Goal: Transaction & Acquisition: Purchase product/service

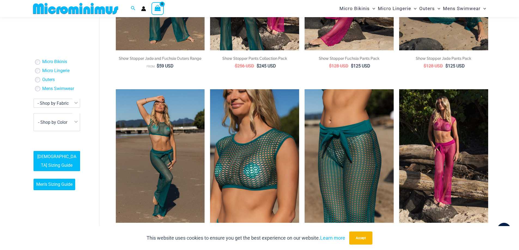
scroll to position [1141, 0]
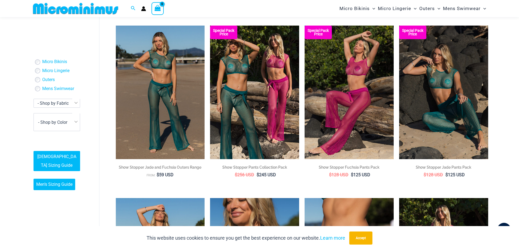
type input "**********"
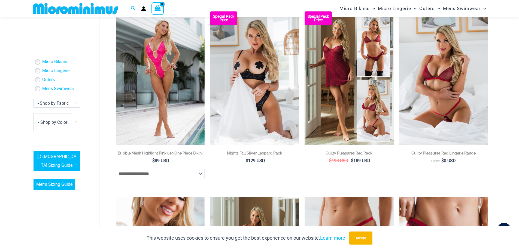
scroll to position [431, 0]
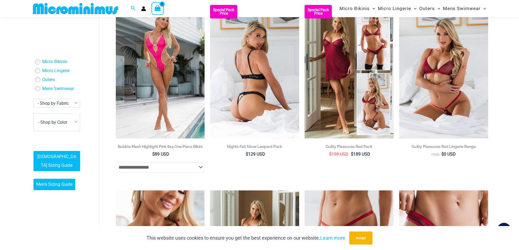
click at [266, 86] on img at bounding box center [254, 72] width 89 height 134
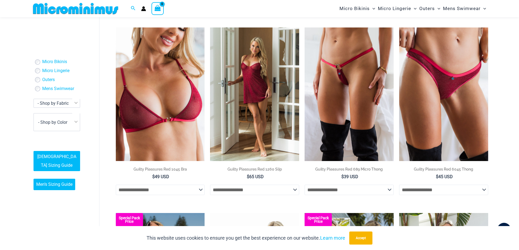
scroll to position [594, 0]
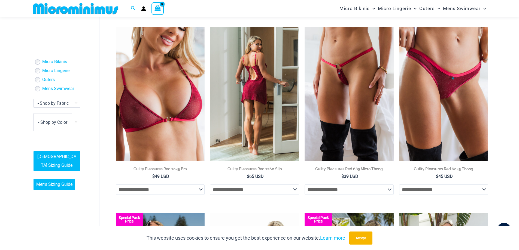
click at [262, 89] on img at bounding box center [254, 94] width 89 height 134
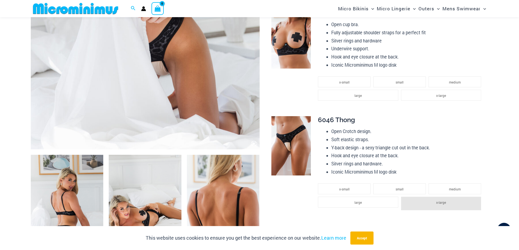
scroll to position [295, 0]
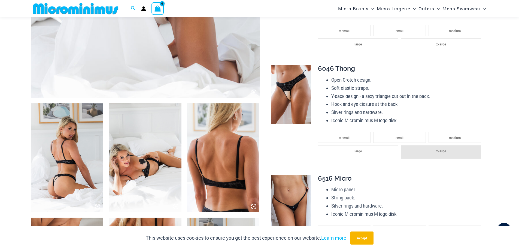
type input "**********"
click at [296, 103] on img at bounding box center [291, 94] width 40 height 59
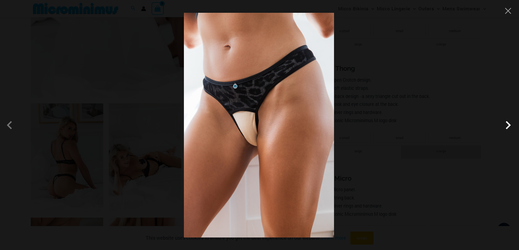
click at [509, 123] on span at bounding box center [508, 125] width 16 height 16
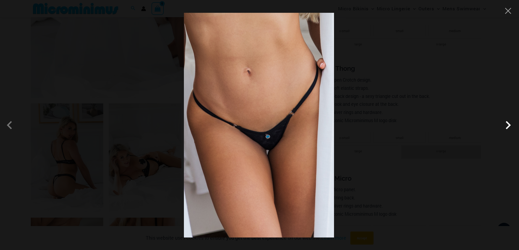
click at [509, 123] on span at bounding box center [508, 125] width 16 height 16
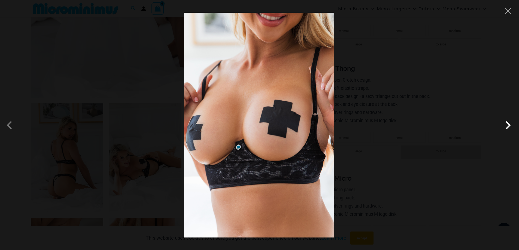
click at [509, 123] on span at bounding box center [508, 125] width 16 height 16
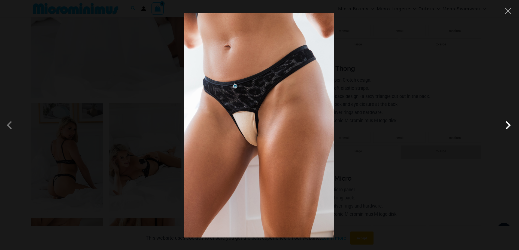
click at [509, 123] on span at bounding box center [508, 125] width 16 height 16
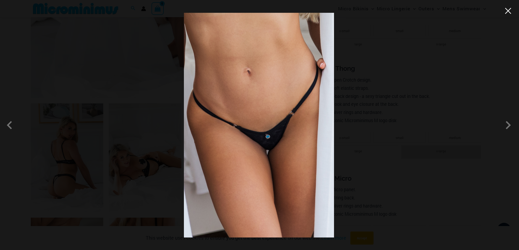
click at [510, 14] on button "Close" at bounding box center [508, 11] width 8 height 8
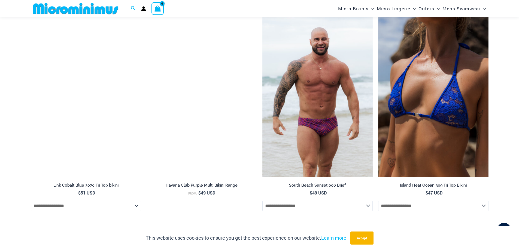
scroll to position [1630, 0]
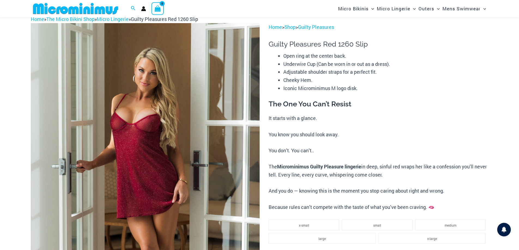
scroll to position [26, 0]
